Goal: Contribute content: Add original content to the website for others to see

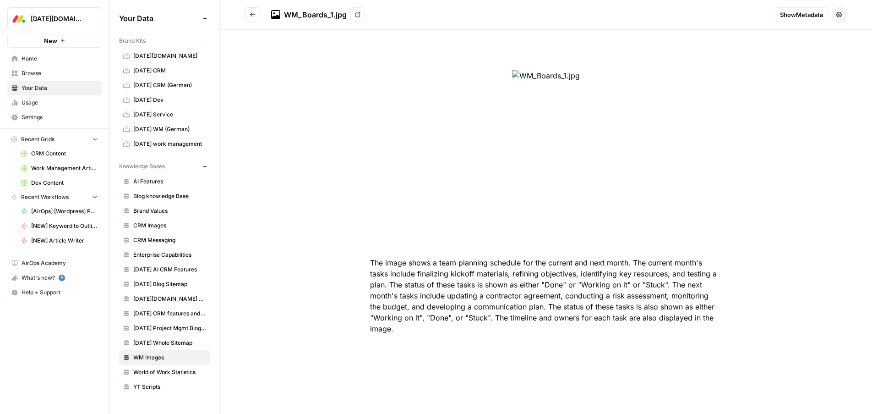
click at [258, 93] on div "The image shows a team planning schedule for the current and next month. The cu…" at bounding box center [546, 222] width 652 height 384
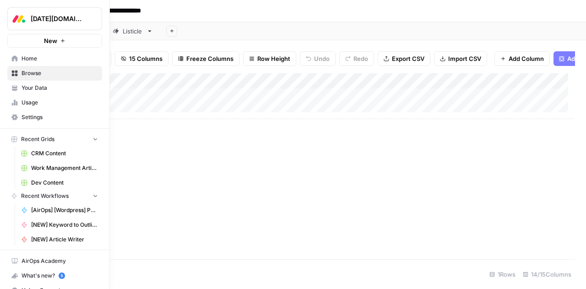
click at [10, 73] on link "Browse" at bounding box center [54, 73] width 95 height 15
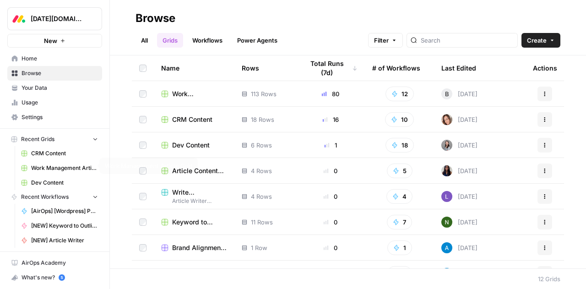
click at [49, 167] on span "Work Management Article Grid" at bounding box center [64, 168] width 67 height 8
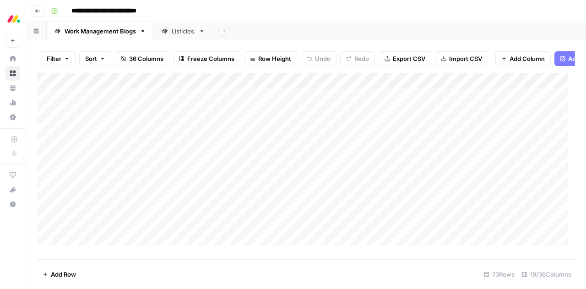
click at [180, 35] on div "Listicles" at bounding box center [183, 31] width 23 height 9
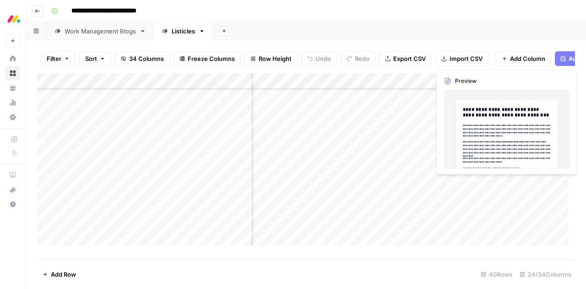
click at [542, 184] on div "Add Column" at bounding box center [306, 162] width 538 height 179
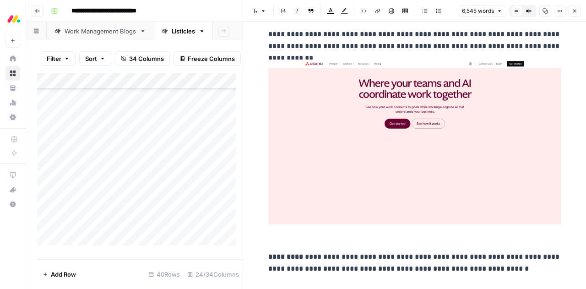
scroll to position [2439, 0]
click at [577, 13] on icon "button" at bounding box center [574, 10] width 5 height 5
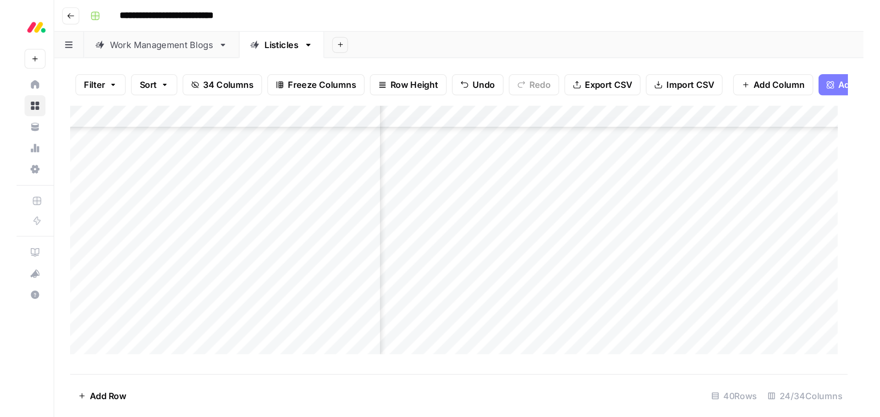
scroll to position [137, 406]
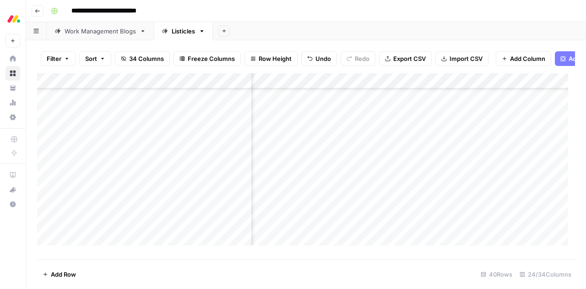
click at [281, 7] on div "**********" at bounding box center [312, 11] width 530 height 15
click at [113, 33] on div "Work Management Blogs" at bounding box center [100, 31] width 71 height 9
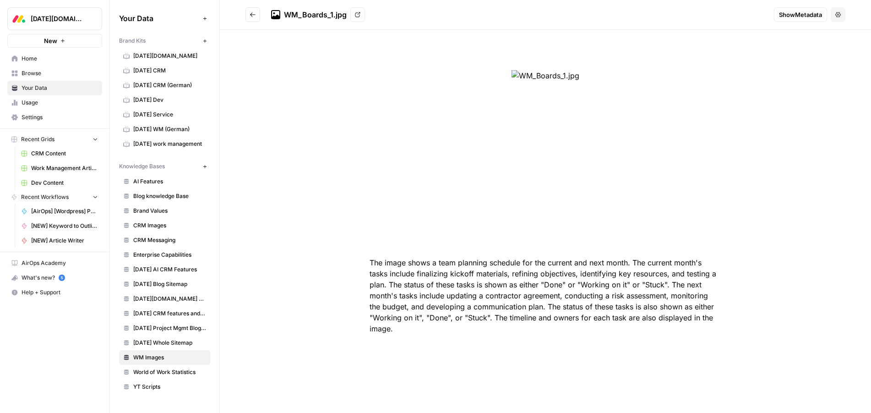
click at [54, 152] on span "CRM Content" at bounding box center [64, 153] width 67 height 8
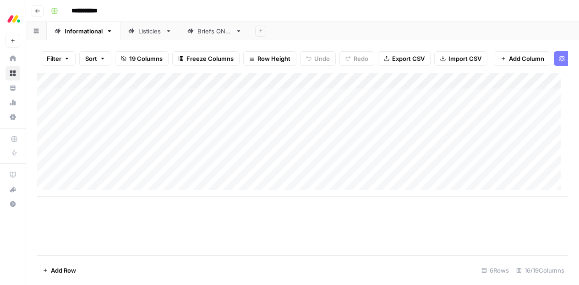
scroll to position [7, 0]
click at [93, 192] on div "Add Column" at bounding box center [302, 135] width 531 height 124
click at [93, 192] on div "Add Column" at bounding box center [302, 142] width 531 height 139
click at [83, 188] on div "Add Column" at bounding box center [302, 142] width 531 height 139
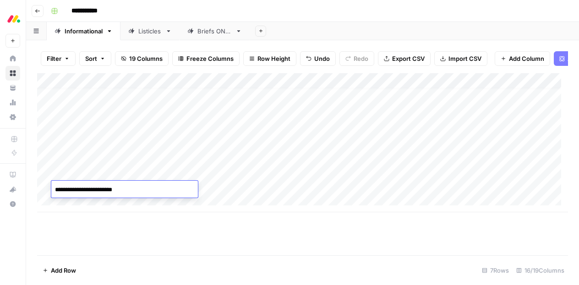
type textarea "**********"
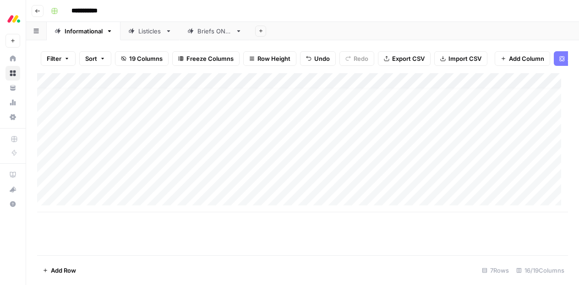
scroll to position [6, 0]
click at [170, 190] on div "Add Column" at bounding box center [302, 142] width 531 height 139
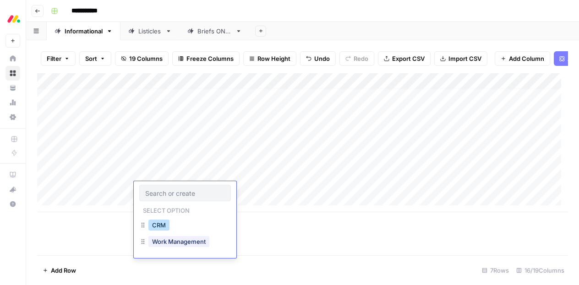
click at [163, 225] on button "CRM" at bounding box center [158, 225] width 21 height 11
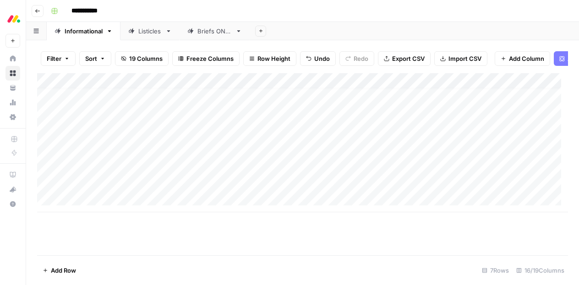
click at [389, 190] on div "Add Column" at bounding box center [302, 142] width 531 height 139
click at [177, 188] on div "Add Column" at bounding box center [302, 142] width 531 height 139
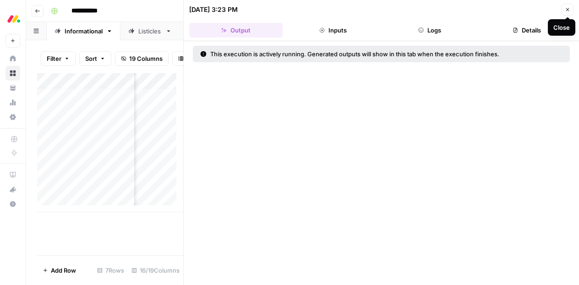
click at [565, 8] on icon "button" at bounding box center [567, 9] width 5 height 5
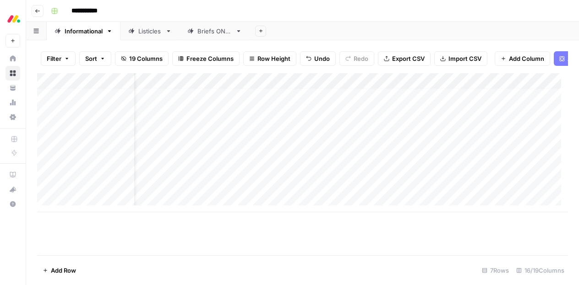
scroll to position [6, 26]
click at [384, 190] on div "Add Column" at bounding box center [302, 142] width 531 height 139
click at [384, 190] on div at bounding box center [364, 189] width 84 height 17
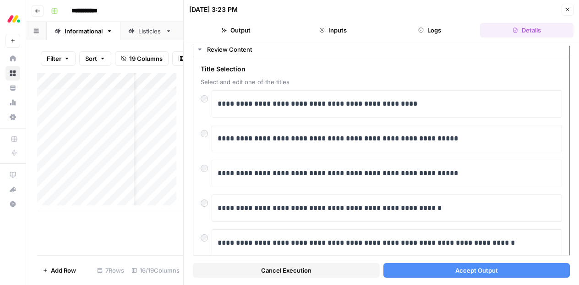
scroll to position [29, 0]
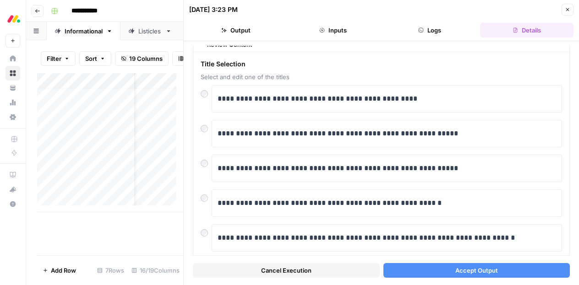
click at [567, 12] on button "Close" at bounding box center [568, 10] width 12 height 12
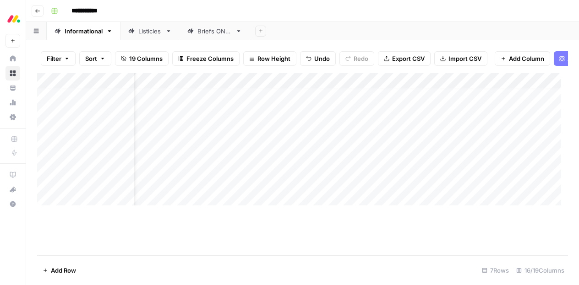
click at [365, 191] on div "Add Column" at bounding box center [302, 142] width 531 height 139
click at [365, 191] on div at bounding box center [364, 189] width 84 height 17
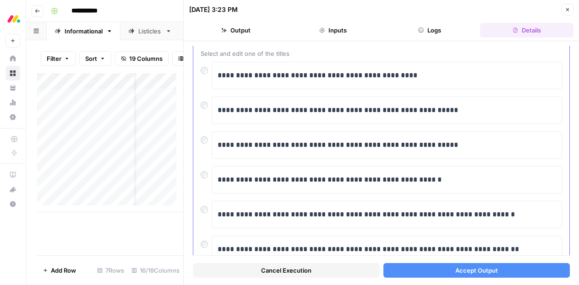
scroll to position [54, 0]
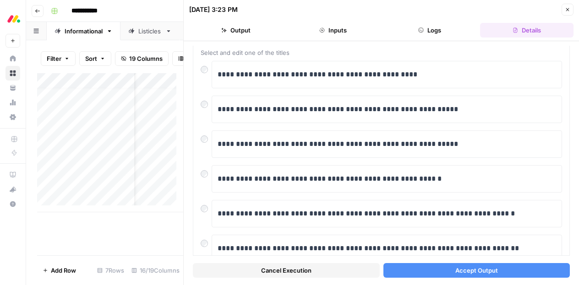
click at [549, 270] on button "Accept Output" at bounding box center [476, 270] width 187 height 15
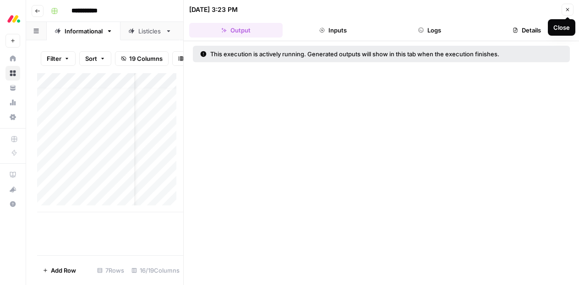
click at [571, 11] on button "Close" at bounding box center [568, 10] width 12 height 12
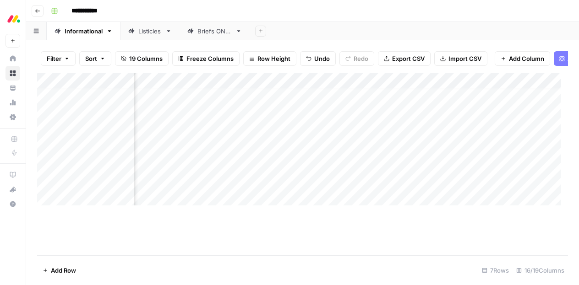
scroll to position [7, 157]
click at [228, 190] on div "Add Column" at bounding box center [302, 142] width 531 height 139
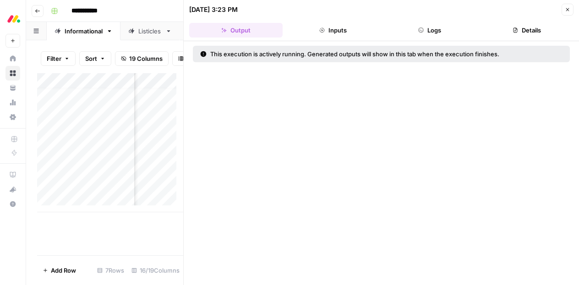
click at [426, 26] on button "Logs" at bounding box center [429, 30] width 93 height 15
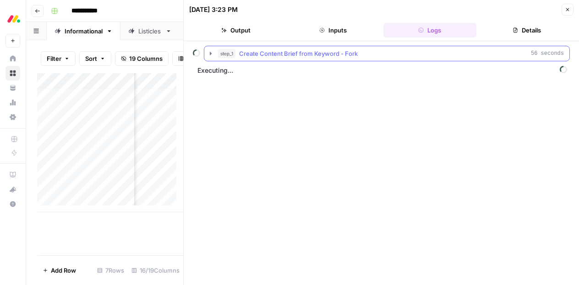
click at [211, 53] on icon "button" at bounding box center [211, 53] width 2 height 3
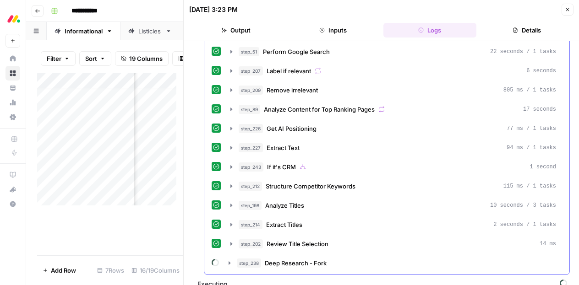
scroll to position [65, 0]
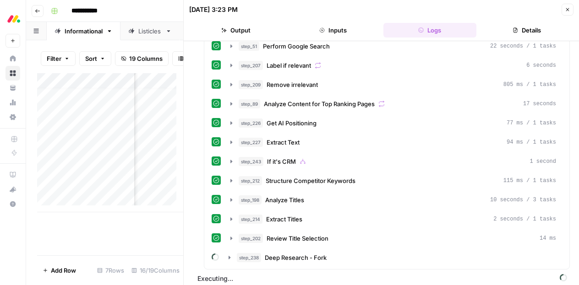
click at [569, 10] on icon "button" at bounding box center [567, 9] width 5 height 5
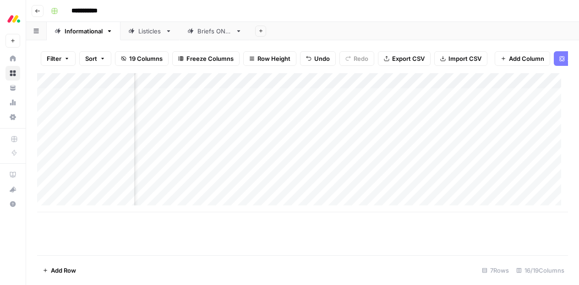
scroll to position [0, 569]
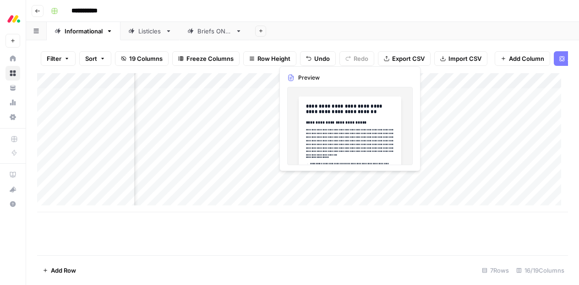
click at [313, 180] on div "Add Column" at bounding box center [302, 142] width 531 height 139
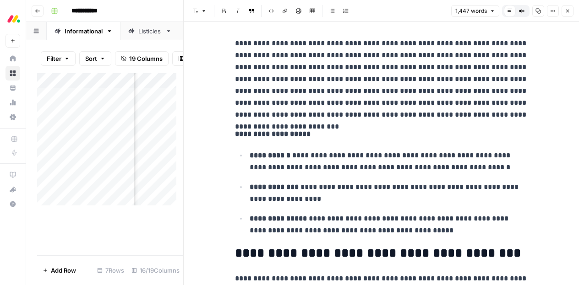
scroll to position [92, 0]
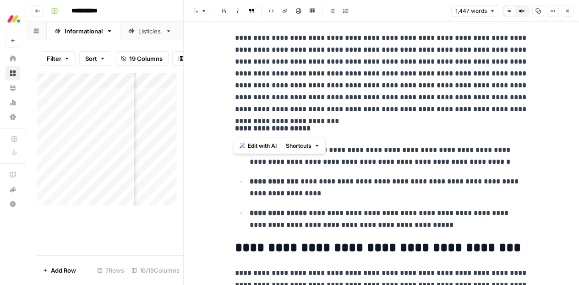
drag, startPoint x: 306, startPoint y: 130, endPoint x: 234, endPoint y: 80, distance: 87.7
click at [326, 178] on p "**********" at bounding box center [389, 188] width 279 height 24
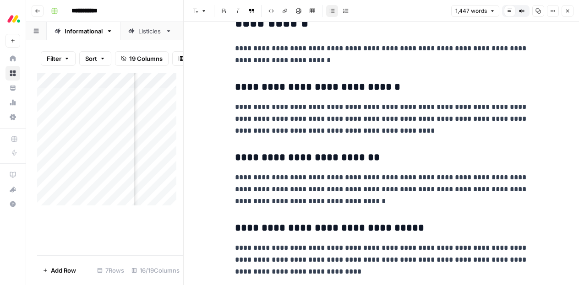
scroll to position [2325, 0]
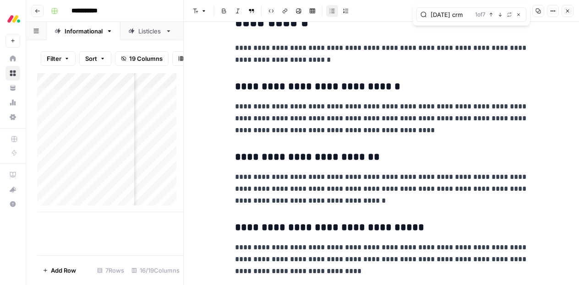
type input "monday crm"
click at [569, 13] on icon "button" at bounding box center [567, 10] width 5 height 5
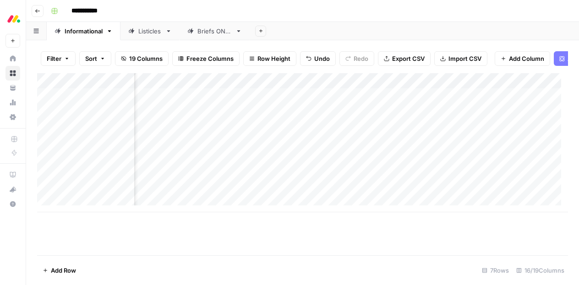
scroll to position [0, 552]
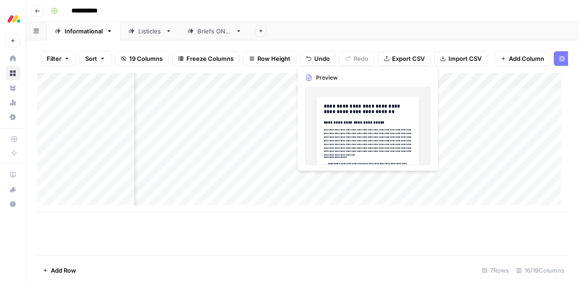
click at [333, 181] on div "Add Column" at bounding box center [302, 142] width 531 height 139
click at [333, 181] on div at bounding box center [333, 180] width 84 height 17
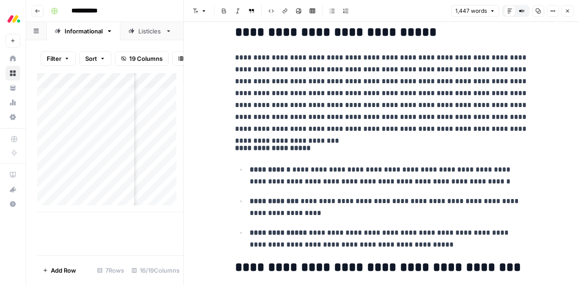
scroll to position [72, 0]
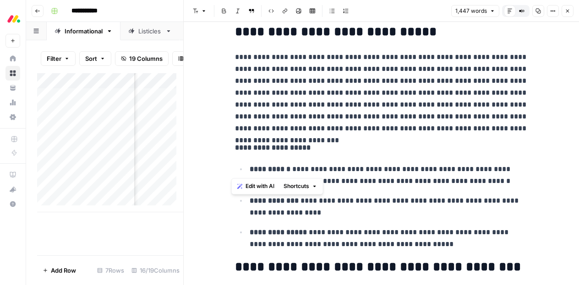
drag, startPoint x: 233, startPoint y: 32, endPoint x: 318, endPoint y: 162, distance: 155.3
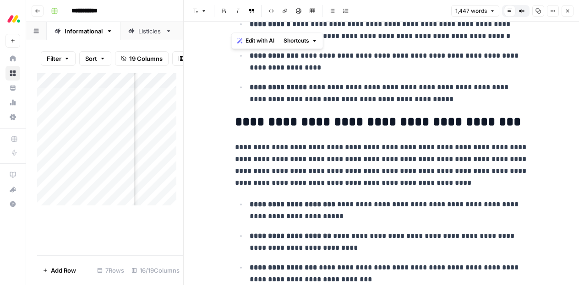
scroll to position [218, 0]
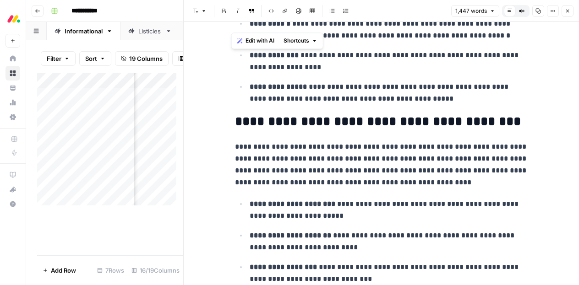
click at [419, 100] on p "**********" at bounding box center [389, 93] width 279 height 24
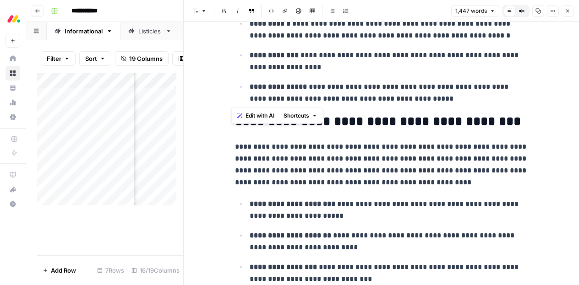
click at [393, 153] on p "**********" at bounding box center [381, 165] width 293 height 48
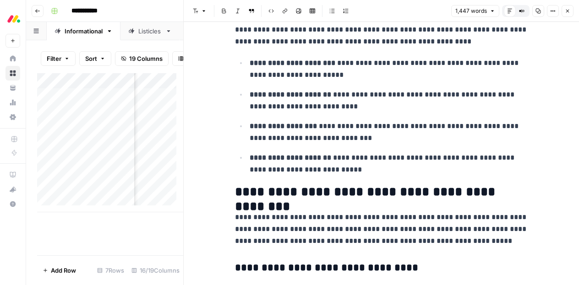
scroll to position [345, 0]
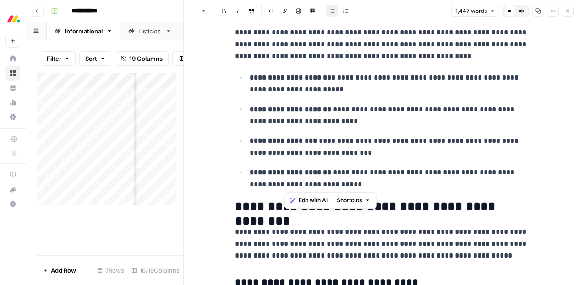
drag, startPoint x: 336, startPoint y: 182, endPoint x: 282, endPoint y: 107, distance: 92.3
click at [282, 107] on ul "**********" at bounding box center [381, 130] width 293 height 119
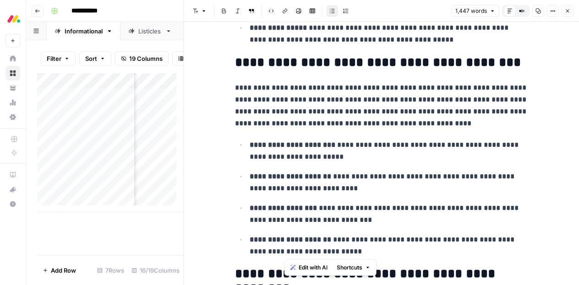
scroll to position [277, 0]
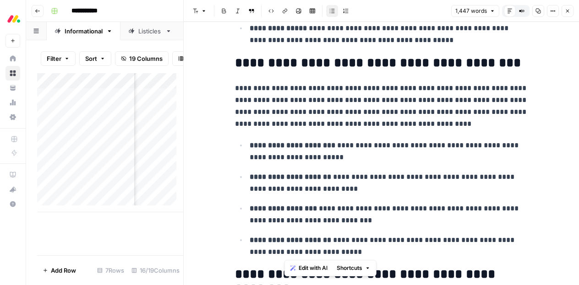
click at [235, 62] on h2 "**********" at bounding box center [381, 63] width 293 height 15
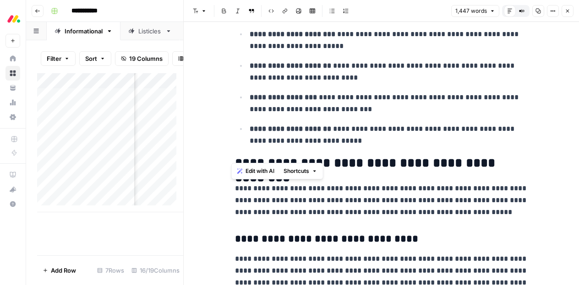
scroll to position [390, 0]
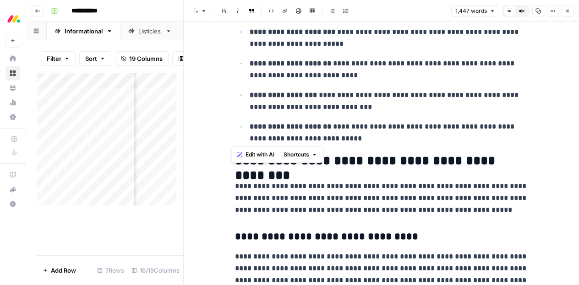
click at [262, 153] on span "Edit with AI" at bounding box center [260, 155] width 29 height 8
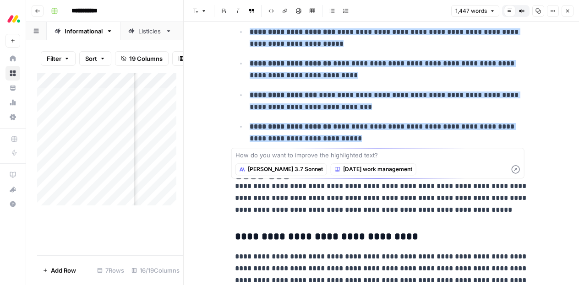
click at [265, 153] on textarea at bounding box center [377, 155] width 285 height 9
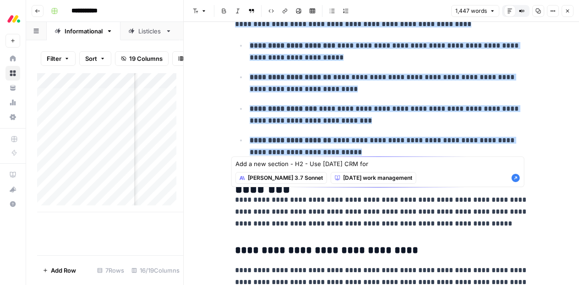
scroll to position [384, 0]
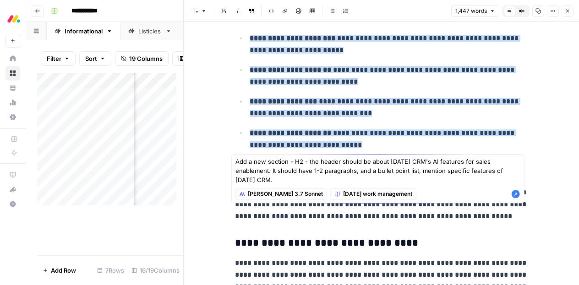
click at [287, 183] on textarea "Add a new section - H2 - the header should be about monday CRM's AI features fo…" at bounding box center [377, 170] width 285 height 27
drag, startPoint x: 290, startPoint y: 181, endPoint x: 236, endPoint y: 161, distance: 58.0
click at [236, 161] on textarea "Add a new section - H2 - the header should be about monday CRM's AI features fo…" at bounding box center [377, 170] width 285 height 27
type textarea "Add a new section - H2 - the header should be about monday CRM's AI features fo…"
click at [513, 194] on icon "button" at bounding box center [516, 194] width 8 height 8
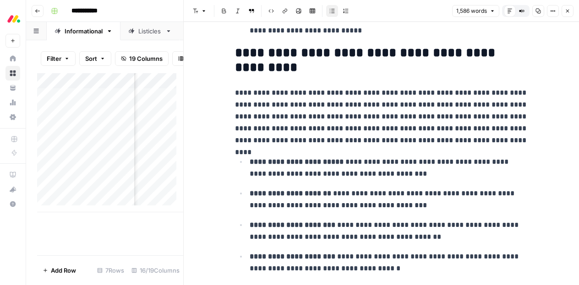
scroll to position [499, 0]
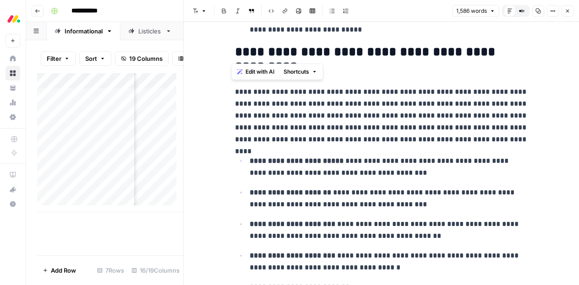
drag, startPoint x: 234, startPoint y: 53, endPoint x: 300, endPoint y: 71, distance: 68.5
click at [300, 71] on body "**********" at bounding box center [289, 142] width 579 height 285
click at [352, 66] on h2 "**********" at bounding box center [381, 59] width 293 height 29
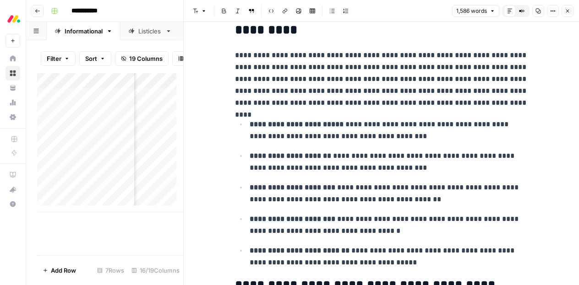
scroll to position [536, 0]
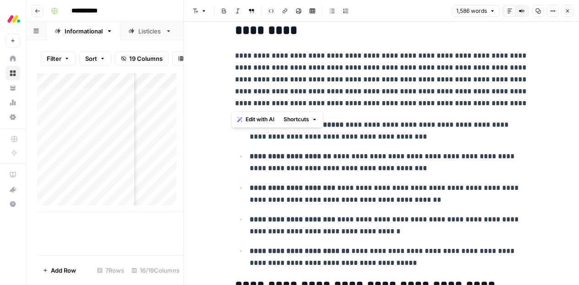
drag, startPoint x: 232, startPoint y: 55, endPoint x: 479, endPoint y: 104, distance: 252.1
click at [479, 104] on p "**********" at bounding box center [381, 80] width 293 height 60
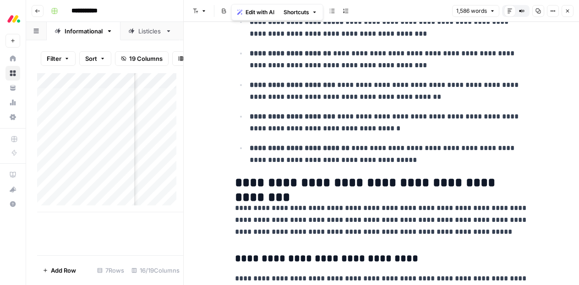
scroll to position [644, 0]
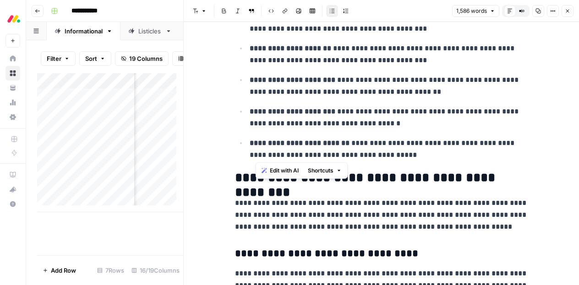
drag, startPoint x: 413, startPoint y: 155, endPoint x: 246, endPoint y: 142, distance: 168.2
click at [250, 142] on p "**********" at bounding box center [389, 149] width 279 height 24
click at [406, 154] on p "**********" at bounding box center [389, 149] width 279 height 24
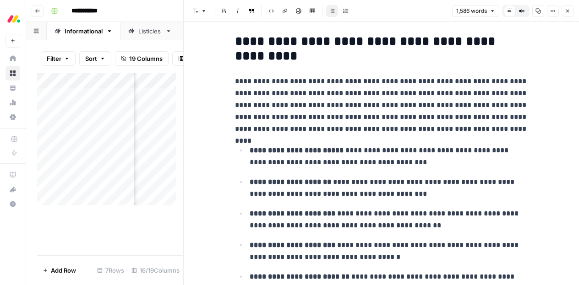
scroll to position [509, 0]
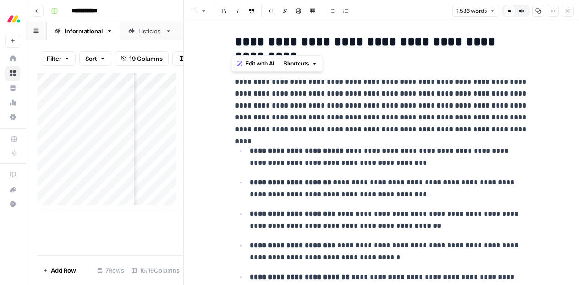
click at [235, 81] on p "**********" at bounding box center [381, 106] width 293 height 60
click at [260, 63] on span "Edit with AI" at bounding box center [260, 64] width 29 height 8
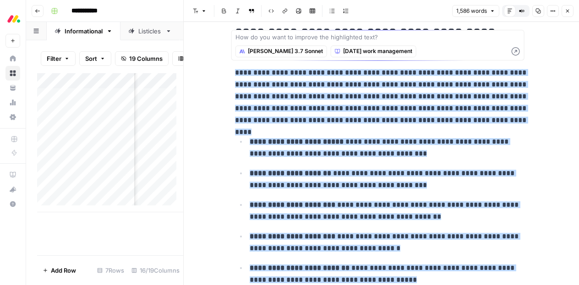
scroll to position [518, 0]
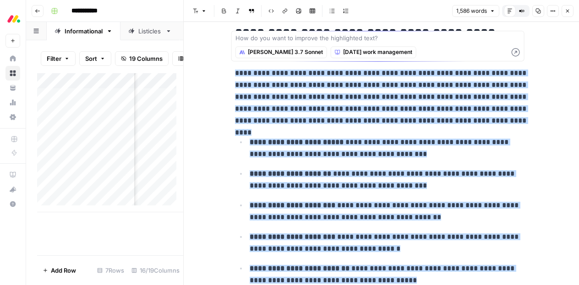
click at [343, 54] on span "[DATE] work management" at bounding box center [377, 52] width 69 height 8
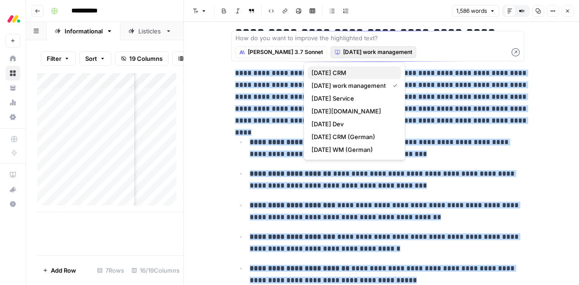
click at [325, 74] on span "[DATE] CRM" at bounding box center [353, 72] width 82 height 9
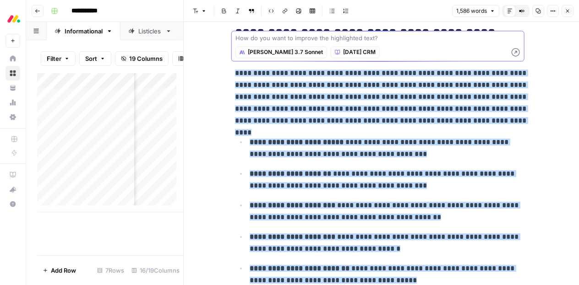
click at [286, 37] on textarea at bounding box center [377, 37] width 285 height 9
type textarea "add 2-3 sentences after the bullet point list, with specific use cases"
click at [516, 53] on icon "button" at bounding box center [516, 52] width 8 height 8
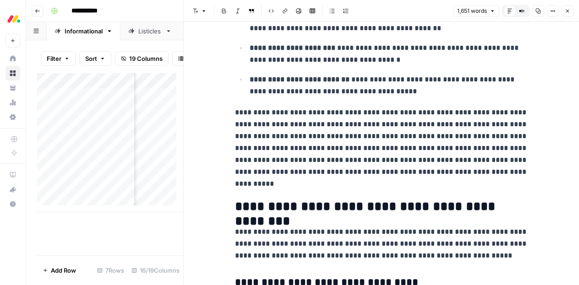
scroll to position [707, 0]
drag, startPoint x: 279, startPoint y: 183, endPoint x: 232, endPoint y: 111, distance: 85.5
click at [235, 111] on p "**********" at bounding box center [381, 148] width 293 height 83
click at [261, 198] on span "Edit with AI" at bounding box center [260, 199] width 29 height 8
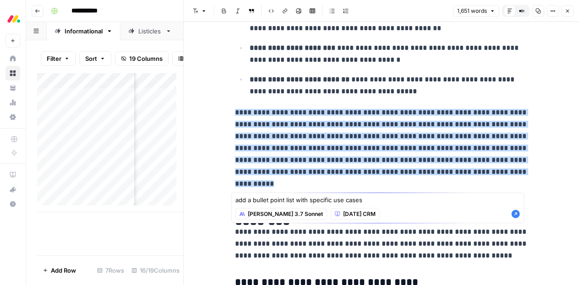
type textarea "add a bullet point list with specific use cases"
click at [514, 214] on icon "button" at bounding box center [516, 214] width 8 height 8
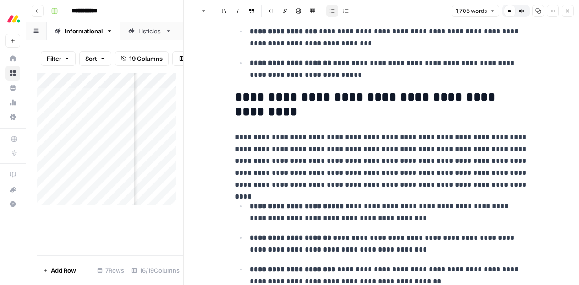
scroll to position [453, 0]
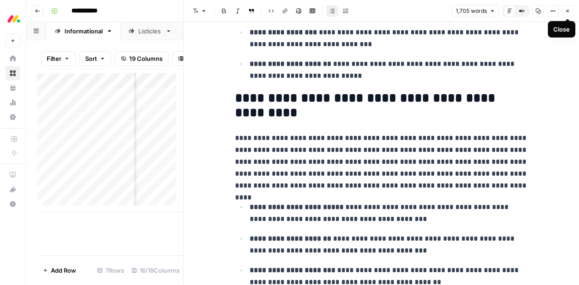
click at [569, 11] on icon "button" at bounding box center [567, 10] width 5 height 5
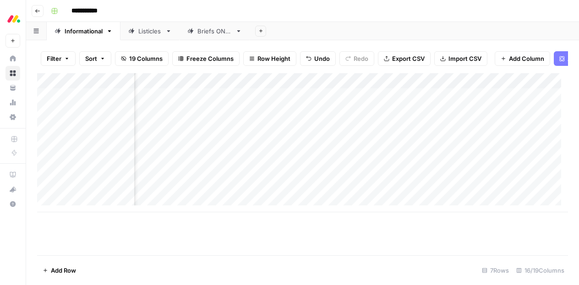
scroll to position [0, 443]
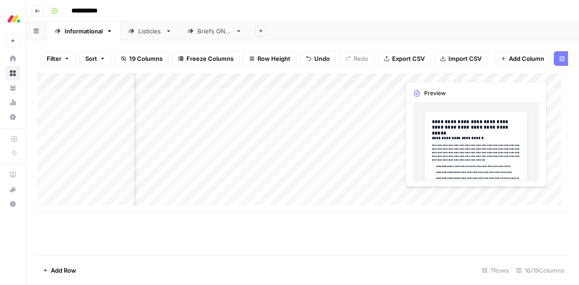
click at [453, 199] on div "Add Column" at bounding box center [302, 142] width 531 height 139
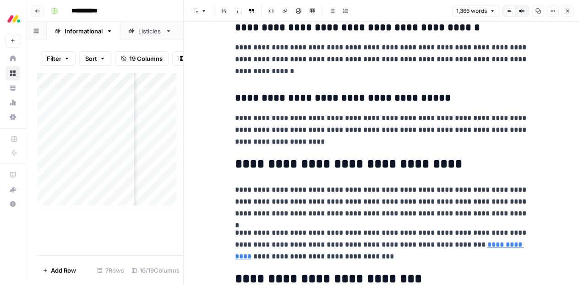
scroll to position [2482, 0]
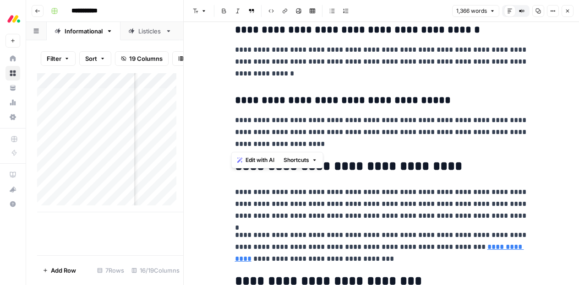
drag, startPoint x: 316, startPoint y: 143, endPoint x: 233, endPoint y: 32, distance: 139.1
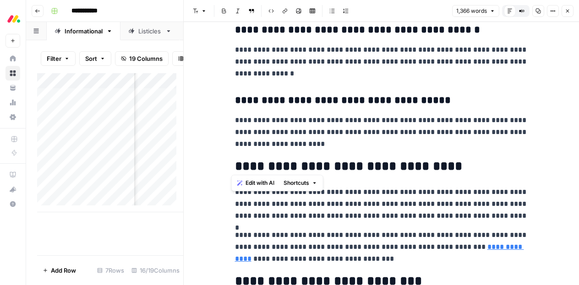
scroll to position [2457, 0]
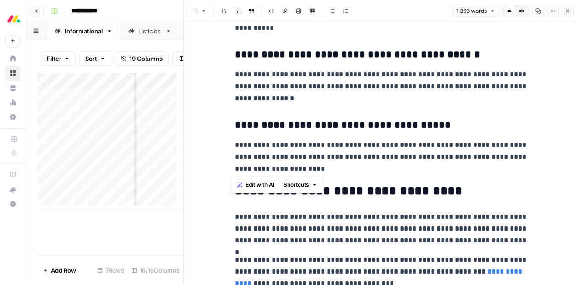
click at [247, 185] on span "Edit with AI" at bounding box center [260, 185] width 29 height 8
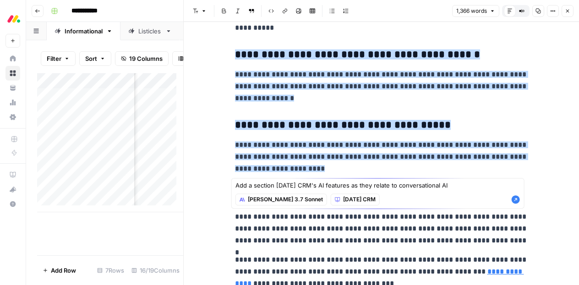
type textarea "Add a section on monday CRM's AI features as they relate to conversational AI"
click at [515, 200] on icon "button" at bounding box center [516, 200] width 8 height 8
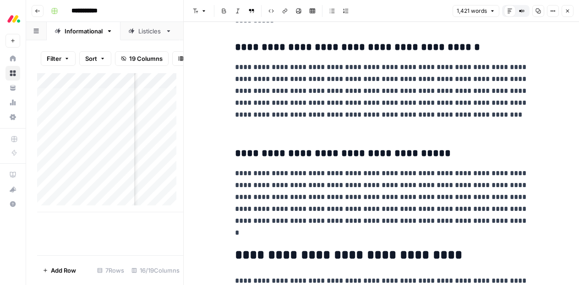
scroll to position [2466, 0]
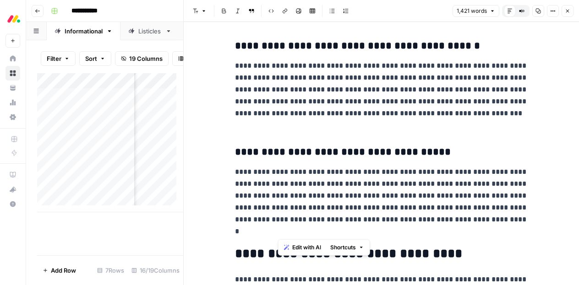
drag, startPoint x: 314, startPoint y: 229, endPoint x: 315, endPoint y: 199, distance: 30.3
click at [315, 199] on p "**********" at bounding box center [381, 201] width 293 height 71
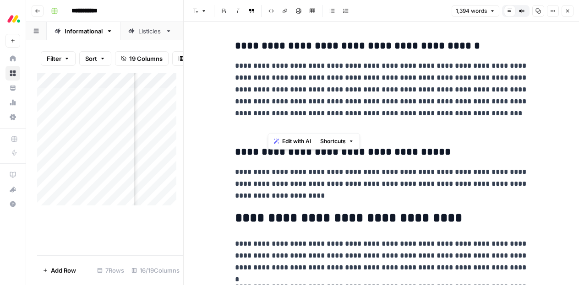
drag, startPoint x: 339, startPoint y: 124, endPoint x: 319, endPoint y: 91, distance: 38.9
click at [319, 91] on p "**********" at bounding box center [381, 95] width 293 height 71
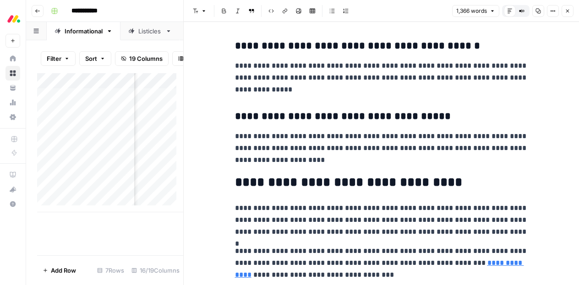
click at [324, 159] on p "**********" at bounding box center [381, 149] width 293 height 36
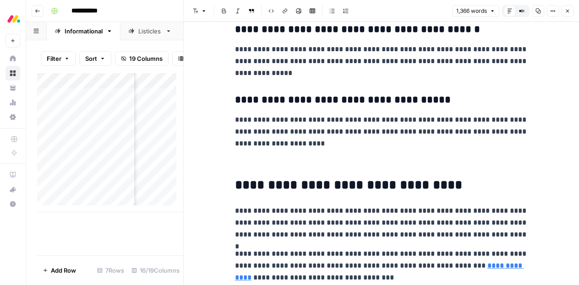
scroll to position [2484, 0]
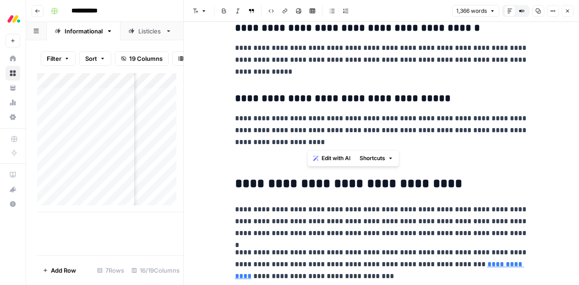
drag, startPoint x: 326, startPoint y: 143, endPoint x: 261, endPoint y: 70, distance: 98.0
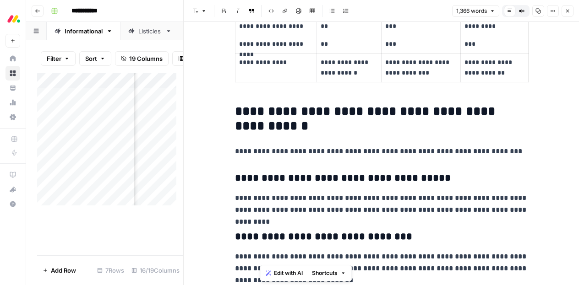
scroll to position [2063, 0]
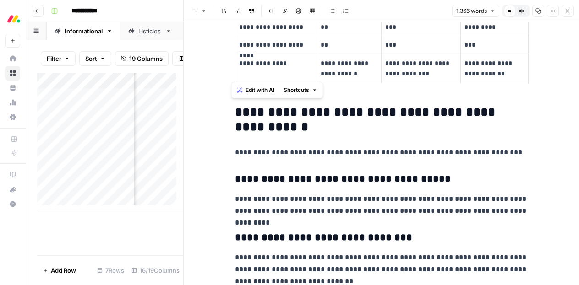
click at [251, 92] on span "Edit with AI" at bounding box center [260, 90] width 29 height 8
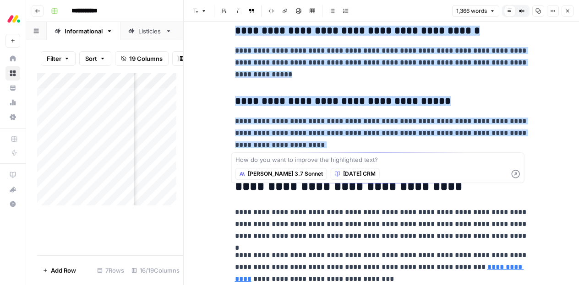
scroll to position [2483, 0]
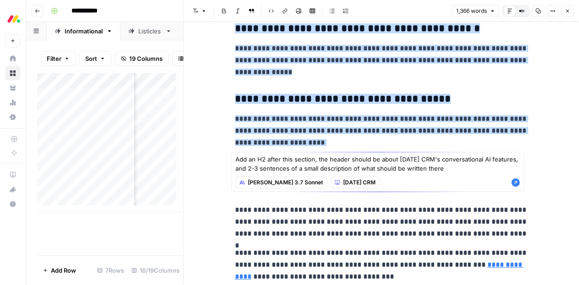
type textarea "Add an H2 after this section, the header should be about monday CRM's conversat…"
click at [513, 184] on icon "button" at bounding box center [516, 183] width 8 height 8
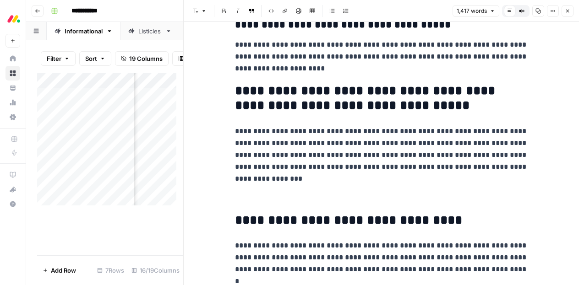
scroll to position [2558, 0]
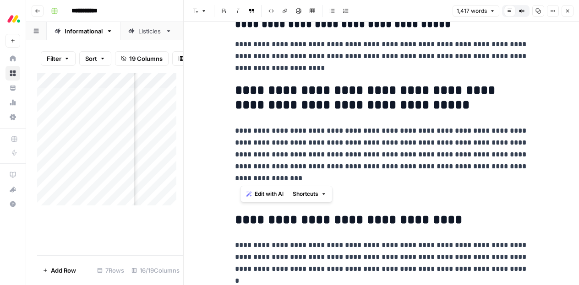
drag, startPoint x: 307, startPoint y: 175, endPoint x: 241, endPoint y: 94, distance: 104.9
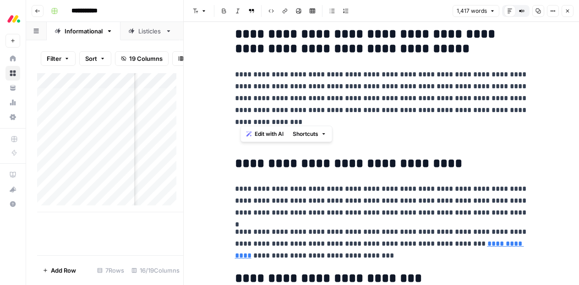
scroll to position [2619, 0]
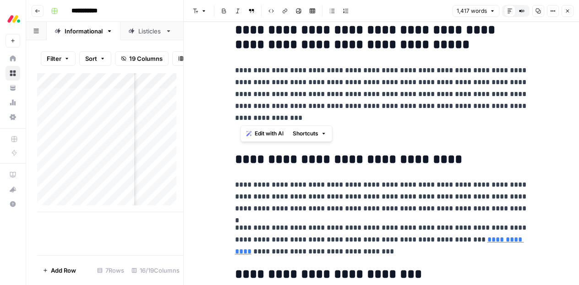
click at [353, 122] on p "**********" at bounding box center [381, 95] width 293 height 60
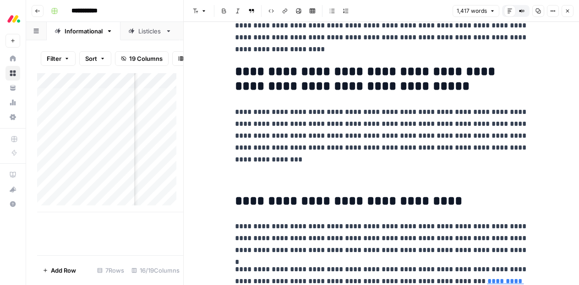
scroll to position [2574, 0]
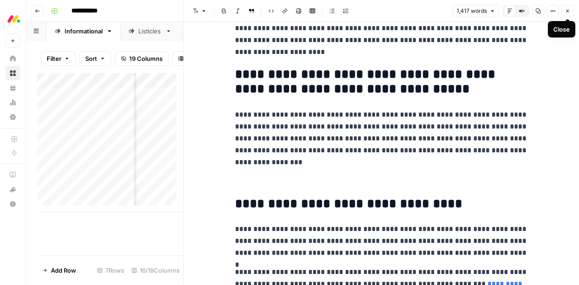
click at [567, 11] on icon "button" at bounding box center [567, 11] width 3 height 3
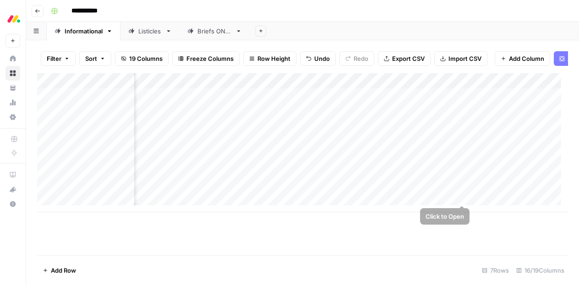
scroll to position [0, 499]
click at [468, 198] on div "Add Column" at bounding box center [302, 142] width 531 height 139
click at [138, 34] on div "Listicles" at bounding box center [149, 31] width 23 height 9
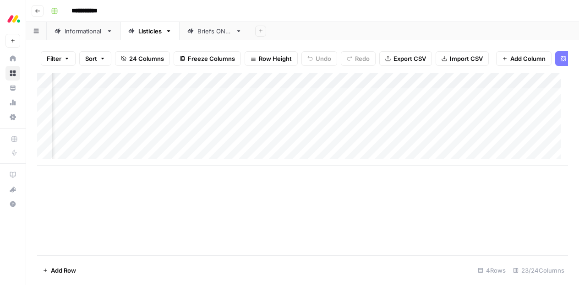
click at [90, 35] on div "Informational" at bounding box center [84, 31] width 38 height 9
click at [86, 30] on div "Informational" at bounding box center [84, 31] width 38 height 9
click at [261, 181] on div "Add Column" at bounding box center [302, 142] width 531 height 139
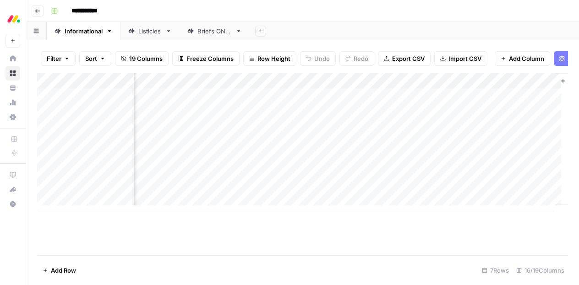
click at [261, 181] on div at bounding box center [266, 180] width 84 height 17
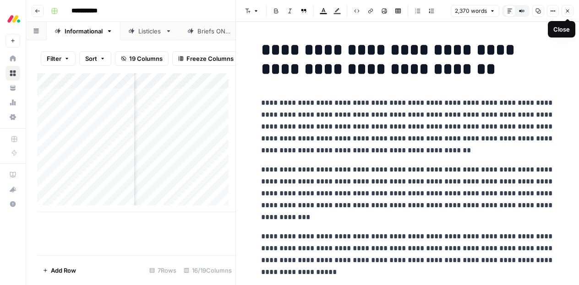
click at [568, 12] on icon "button" at bounding box center [567, 10] width 5 height 5
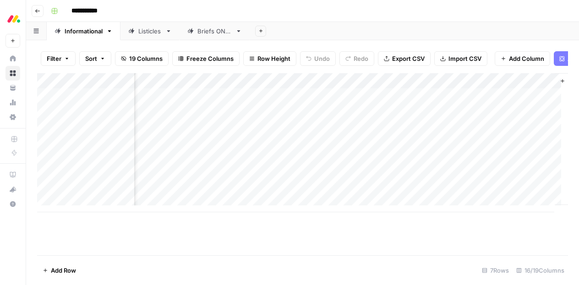
scroll to position [0, 828]
click at [208, 184] on div "Add Column" at bounding box center [302, 142] width 531 height 139
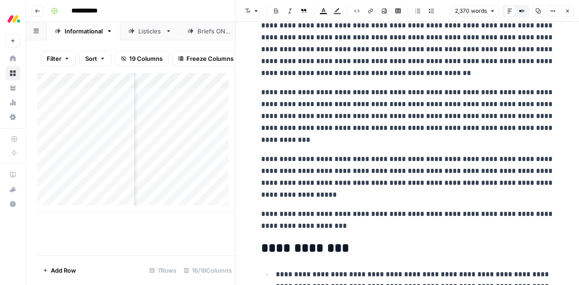
scroll to position [78, 0]
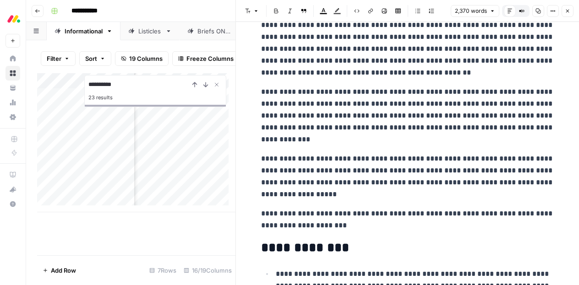
type input "**********"
click at [356, 174] on p "**********" at bounding box center [407, 177] width 293 height 48
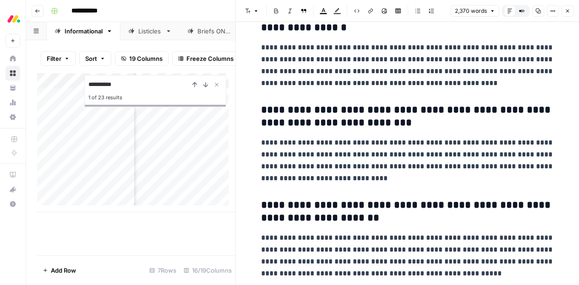
scroll to position [4255, 0]
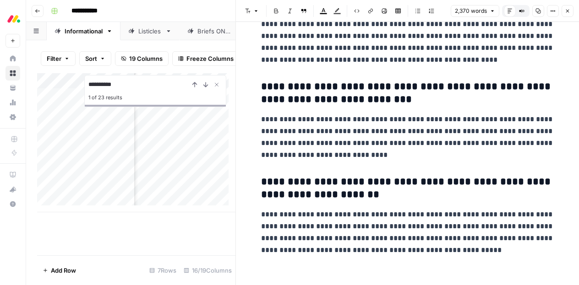
drag, startPoint x: 356, startPoint y: 174, endPoint x: 569, endPoint y: 11, distance: 267.4
click at [569, 11] on icon "button" at bounding box center [567, 10] width 5 height 5
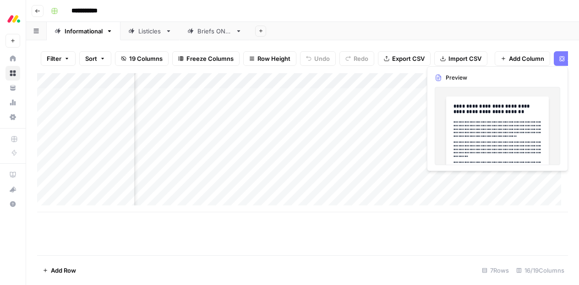
scroll to position [0, 641]
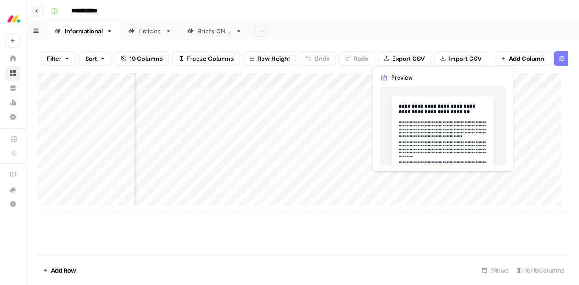
click at [408, 180] on div "Add Column" at bounding box center [302, 142] width 531 height 139
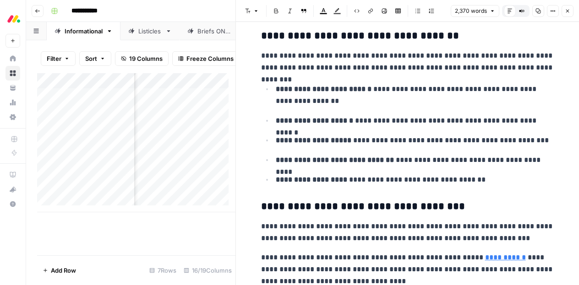
scroll to position [2125, 0]
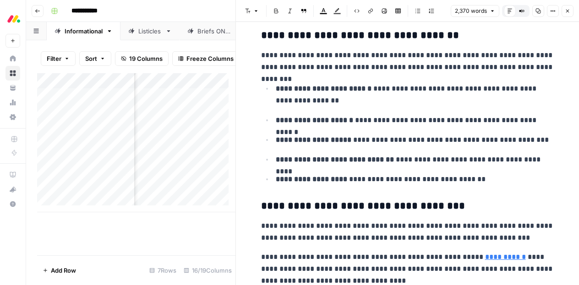
click at [569, 11] on icon "button" at bounding box center [567, 11] width 3 height 3
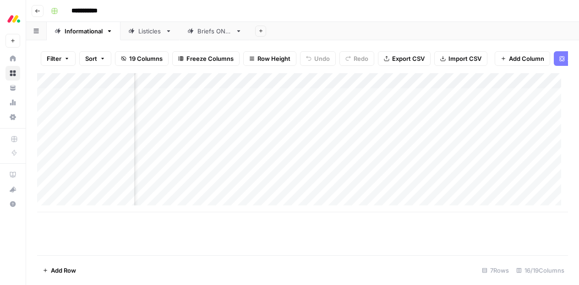
scroll to position [0, 57]
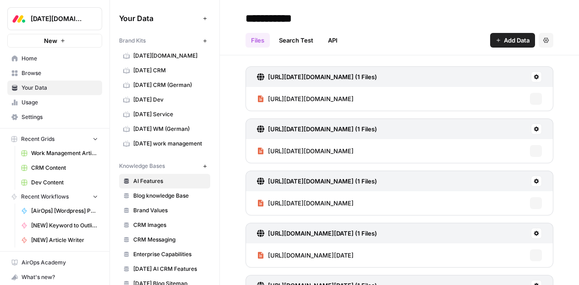
click at [161, 68] on span "[DATE] CRM" at bounding box center [169, 70] width 73 height 8
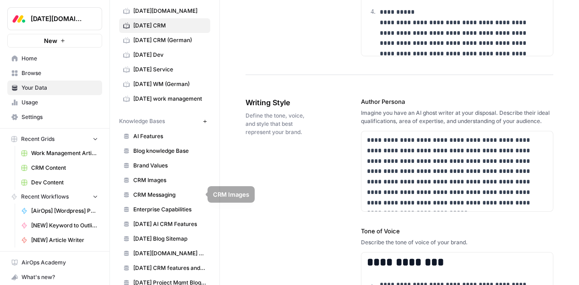
scroll to position [73, 0]
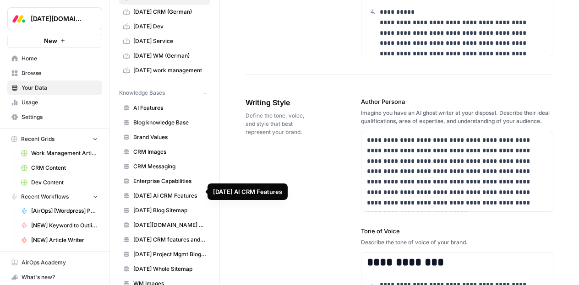
click at [164, 192] on span "[DATE] AI CRM Features" at bounding box center [169, 196] width 73 height 8
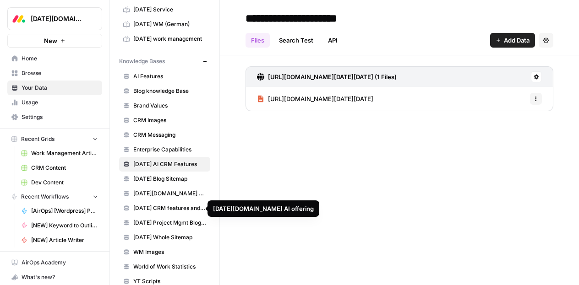
scroll to position [105, 0]
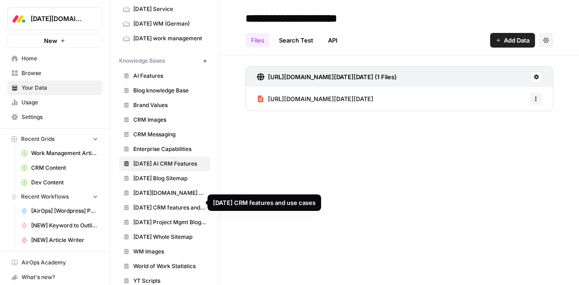
click at [161, 204] on span "[DATE] CRM features and use cases" at bounding box center [169, 208] width 73 height 8
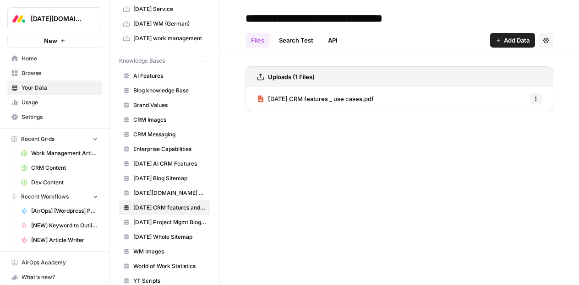
click at [323, 100] on span "[DATE] CRM features _ use cases.pdf" at bounding box center [321, 98] width 106 height 9
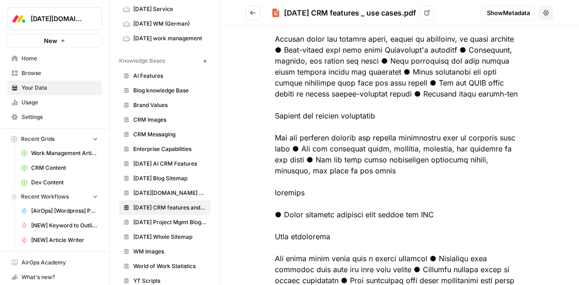
scroll to position [202, 0]
